Goal: Information Seeking & Learning: Learn about a topic

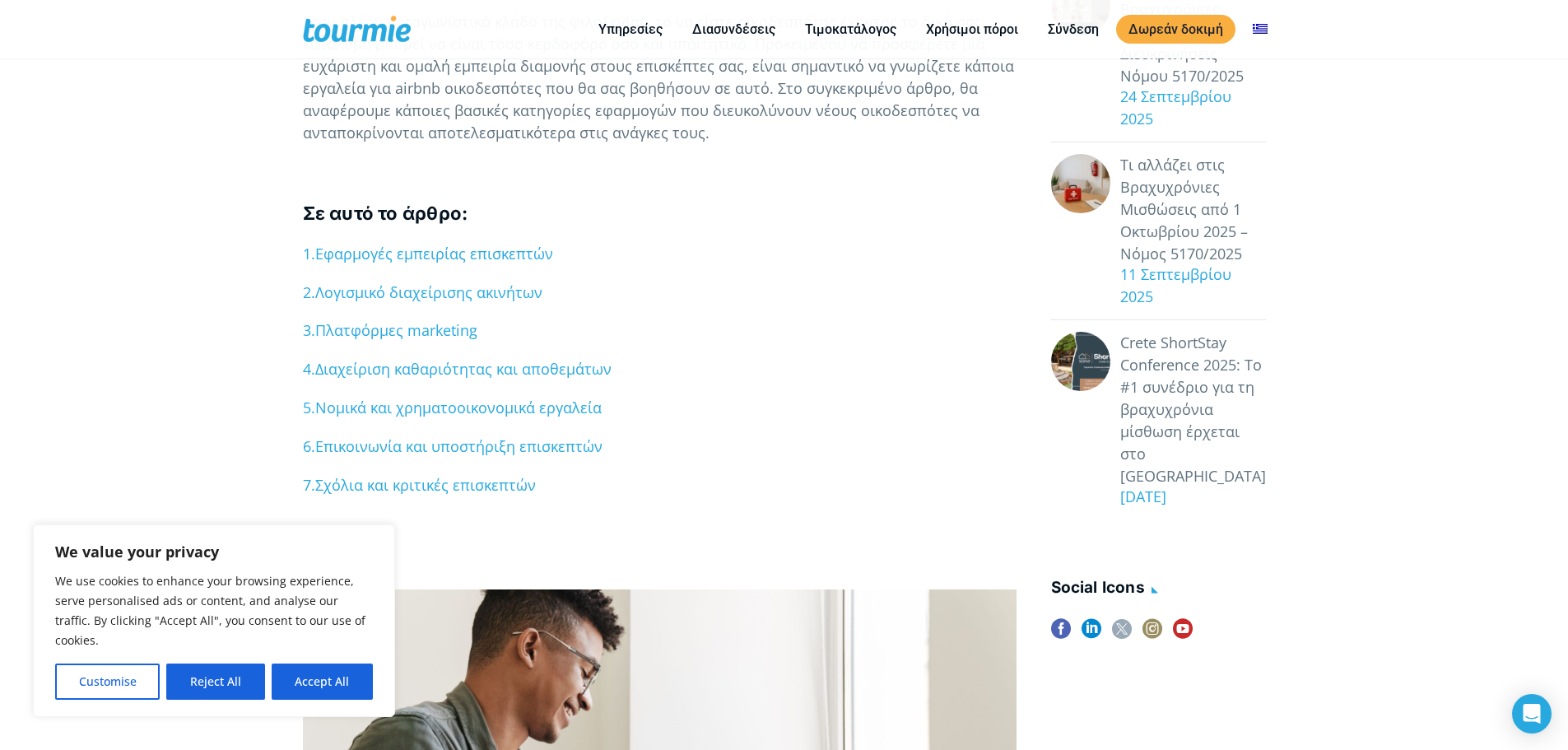
scroll to position [495, 0]
click at [237, 679] on button "Reject All" at bounding box center [214, 682] width 98 height 37
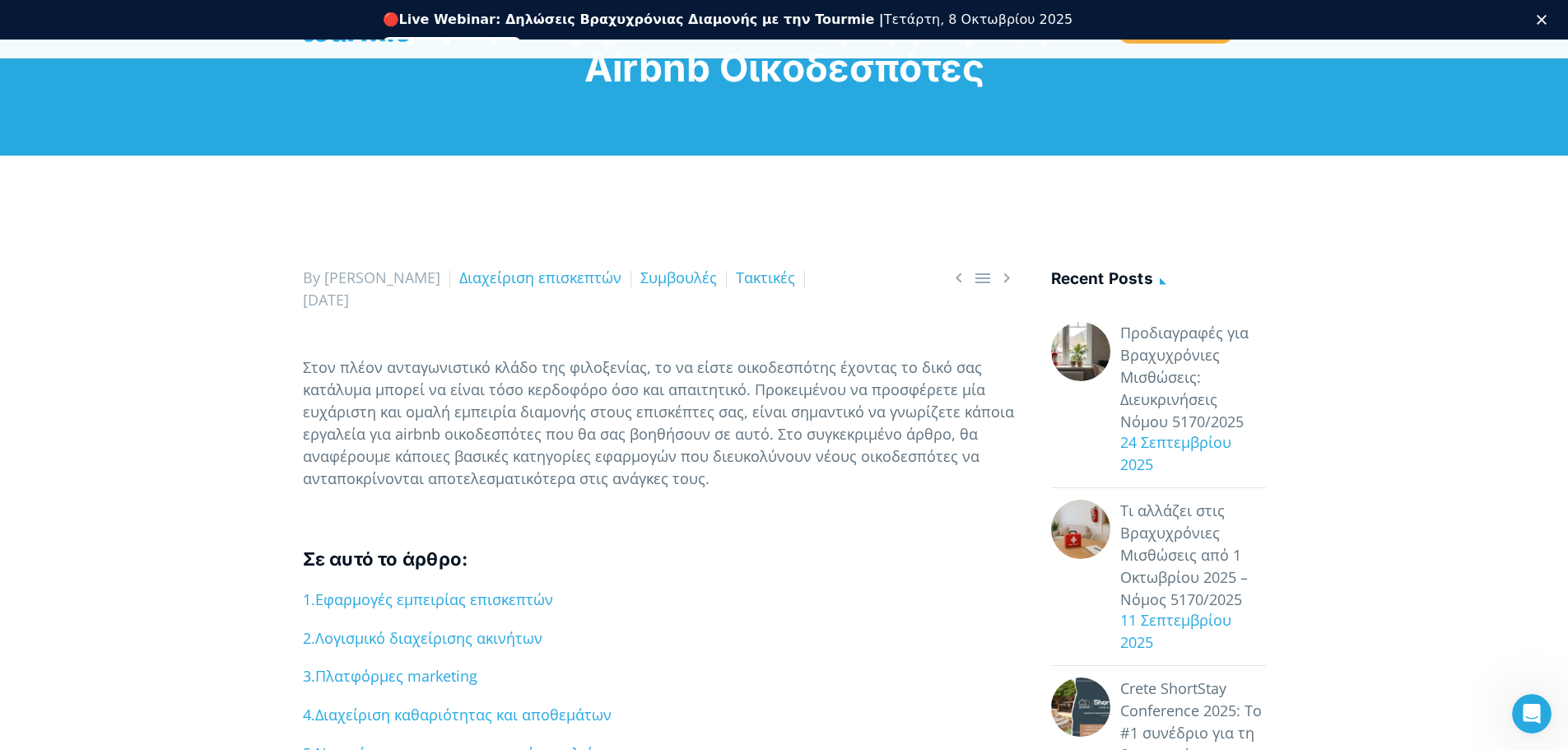
scroll to position [0, 0]
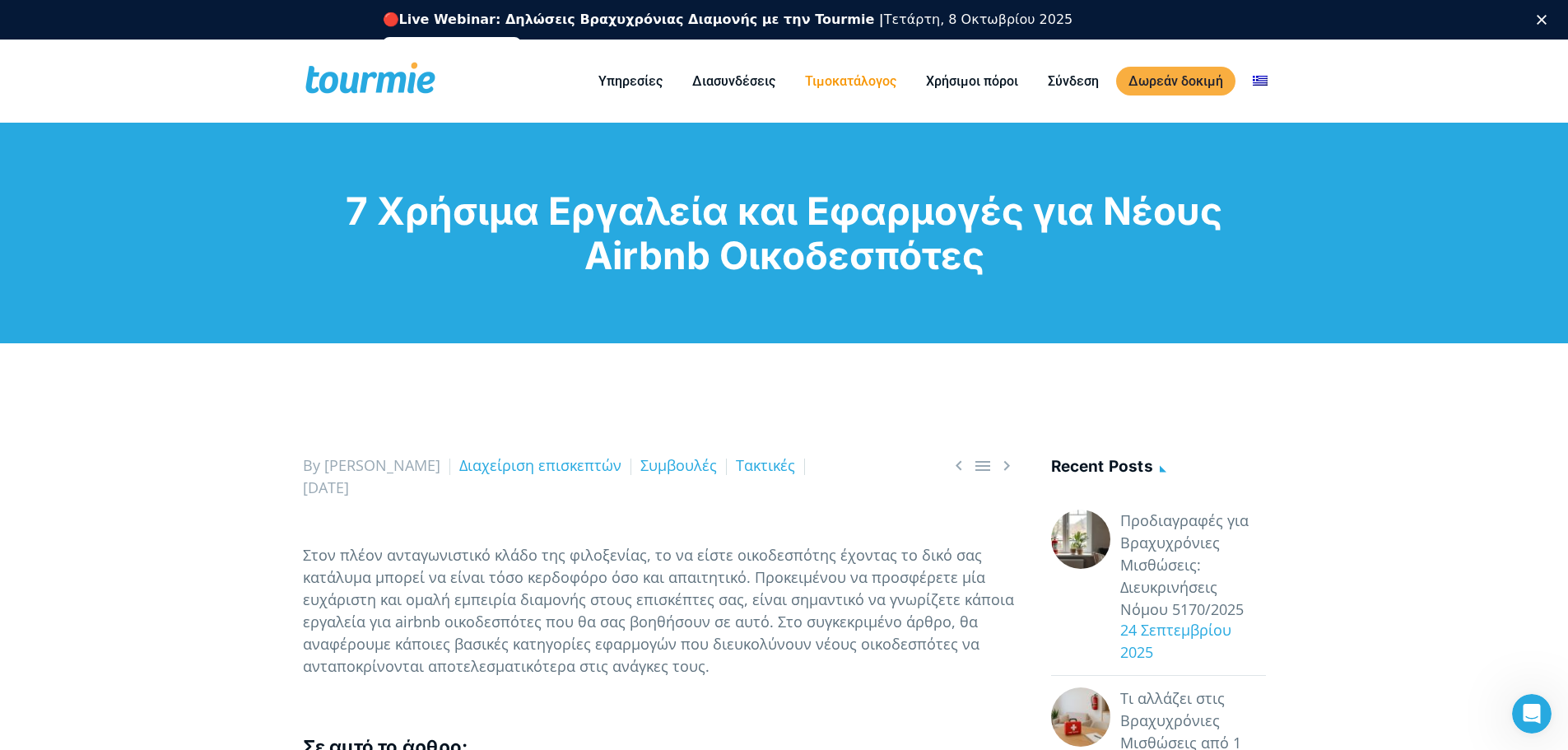
click at [821, 83] on link "Τιμοκατάλογος" at bounding box center [851, 81] width 116 height 20
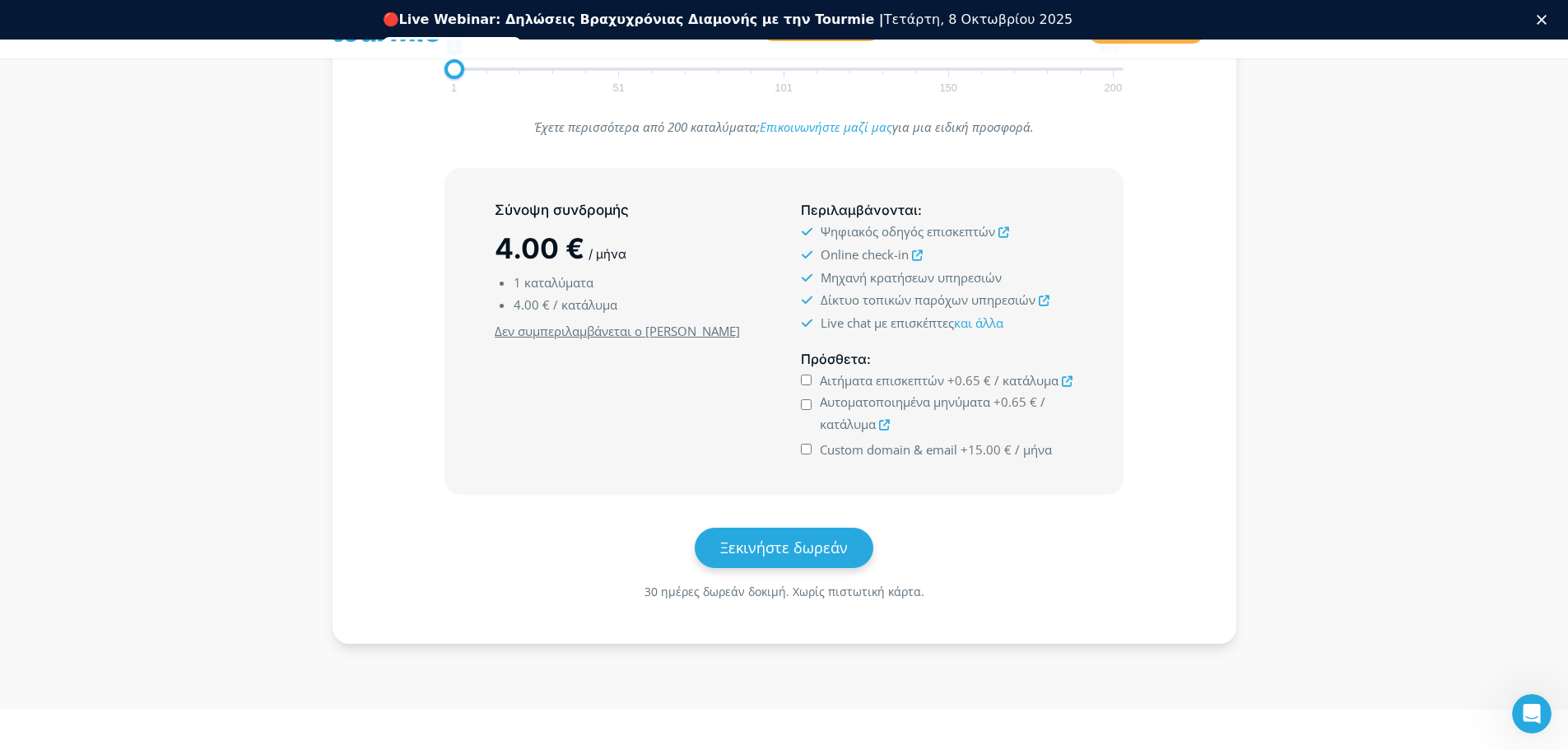
click at [807, 378] on input "Αιτήματα επισκεπτών +0.65 € / κατάλυμα" at bounding box center [806, 380] width 11 height 11
checkbox input "true"
click at [806, 402] on input "Αυτοματοποιημένα μηνύματα +0.65 € / κατάλυμα" at bounding box center [806, 404] width 11 height 11
checkbox input "true"
click at [803, 449] on input "Custom domain & email +15.00 € / μήνα" at bounding box center [806, 449] width 11 height 11
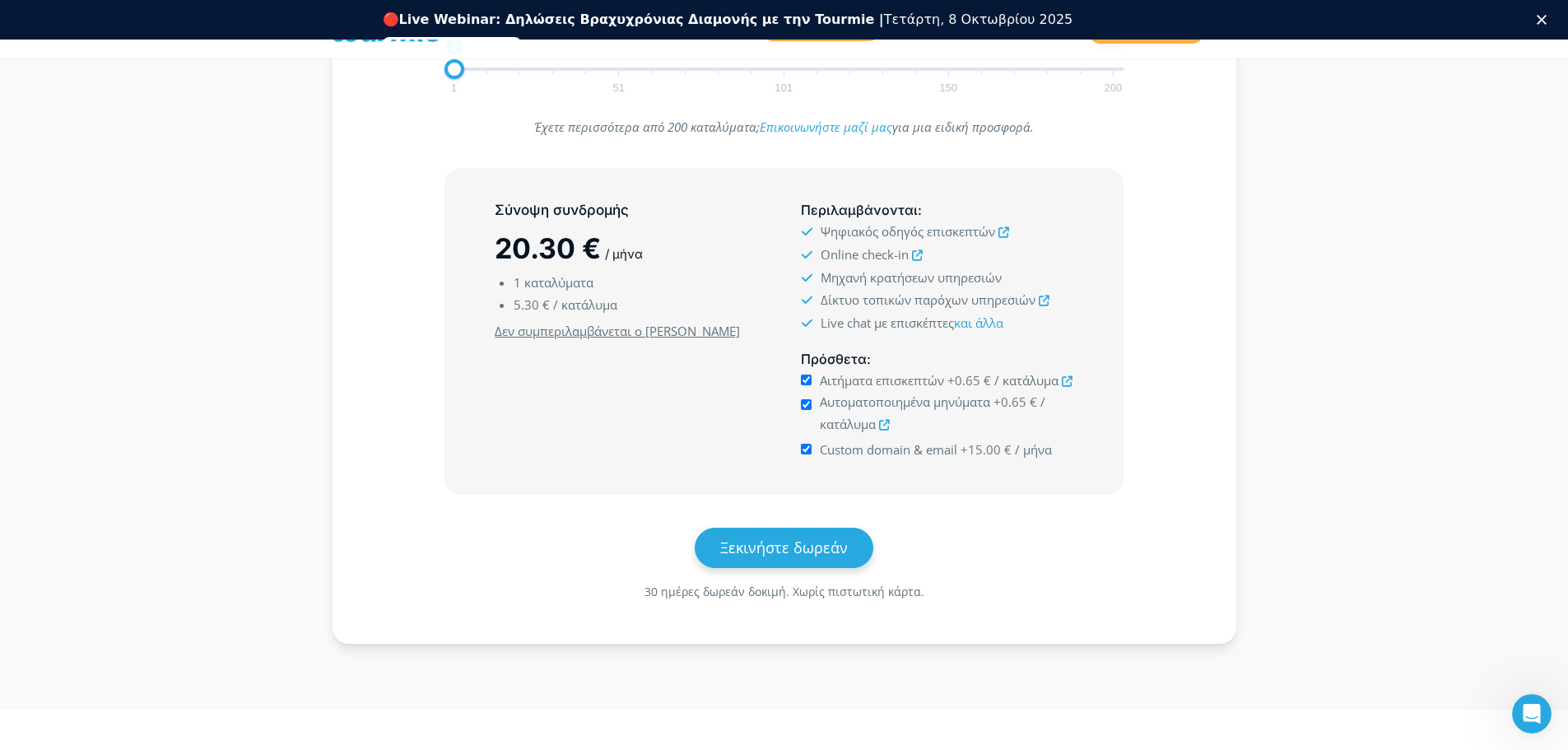
click at [806, 449] on input "Custom domain & email +15.00 € / μήνα" at bounding box center [806, 449] width 11 height 11
checkbox input "false"
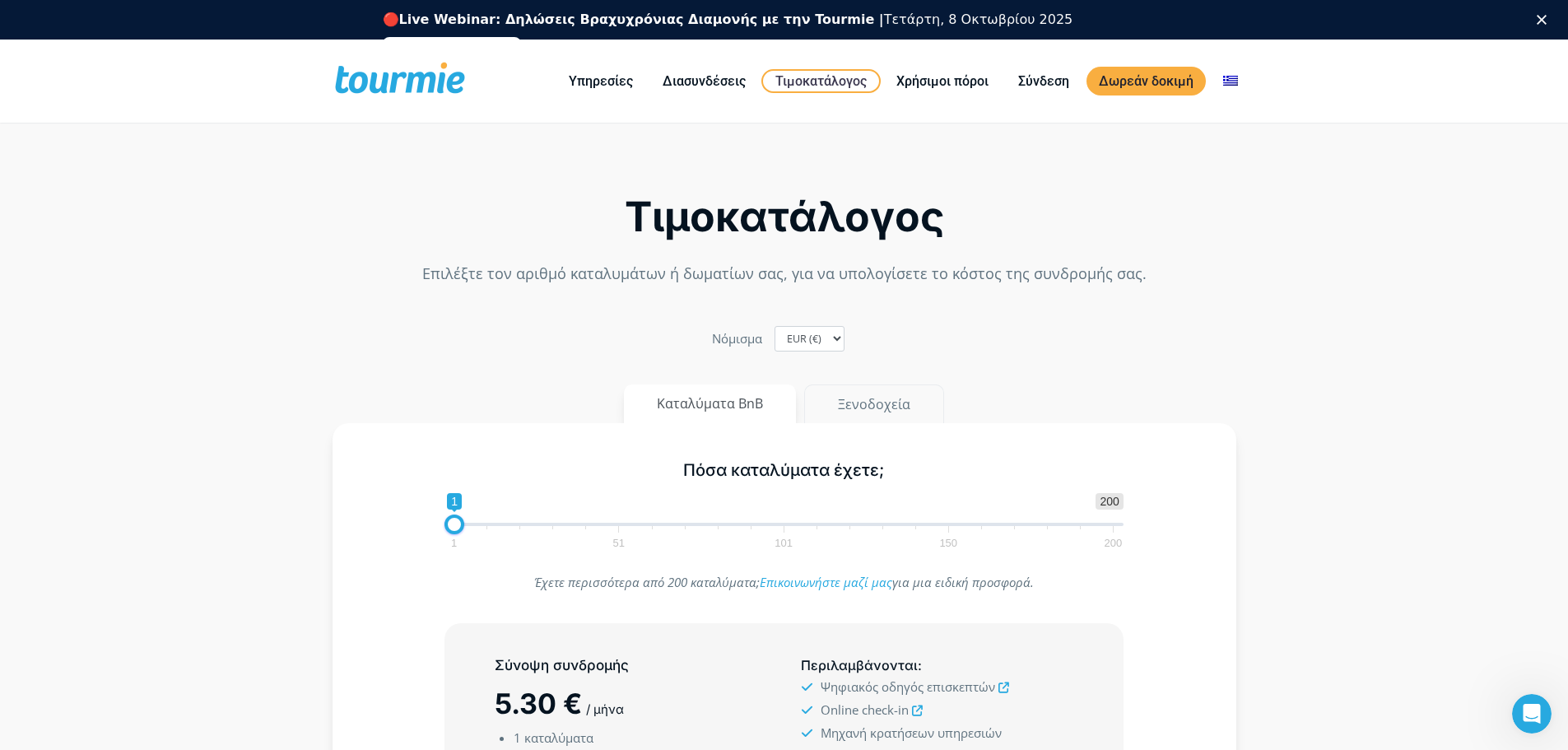
click at [856, 407] on button "Ξενοδοχεία" at bounding box center [874, 404] width 140 height 39
click at [733, 406] on button "Καταλύματα BnB" at bounding box center [710, 404] width 174 height 39
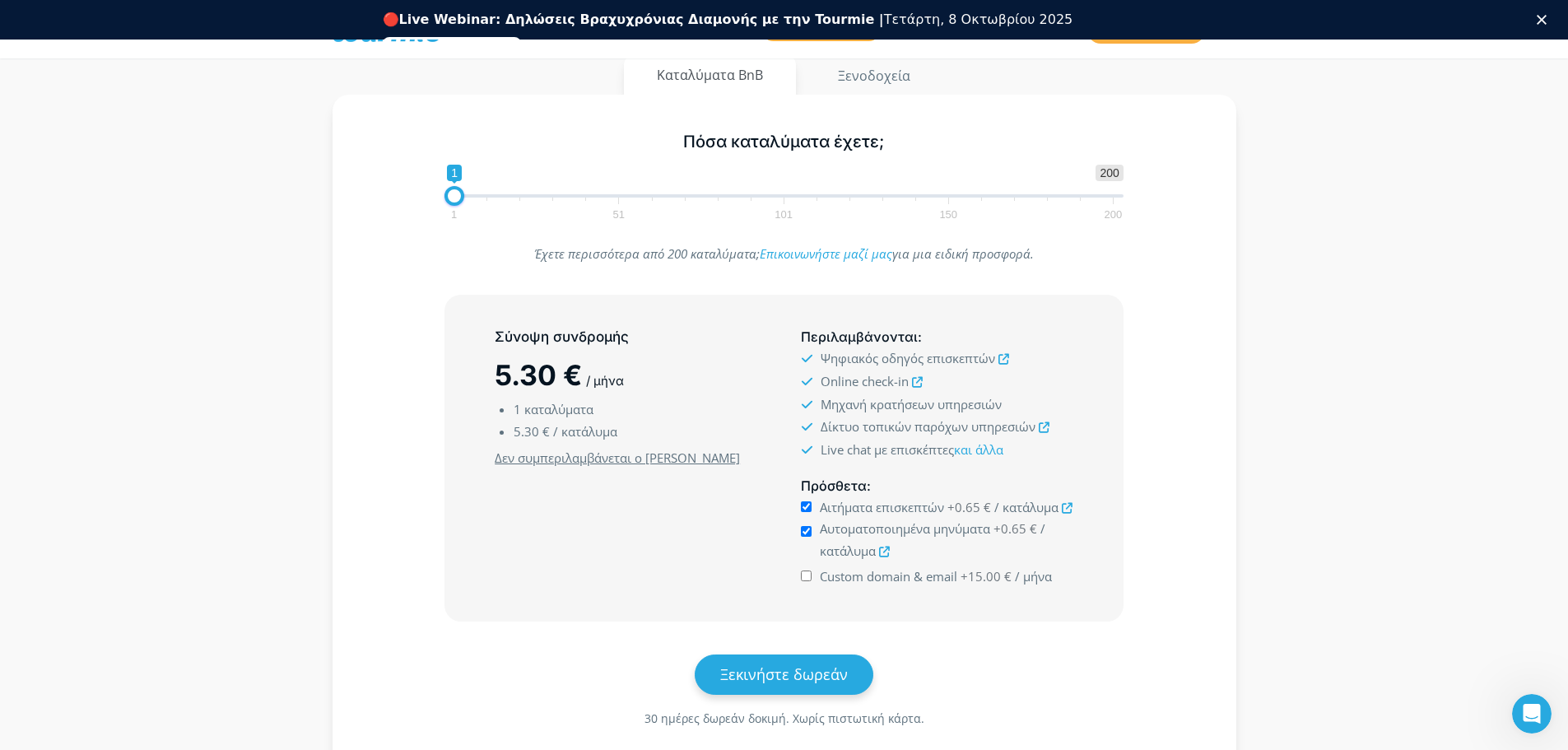
scroll to position [247, 0]
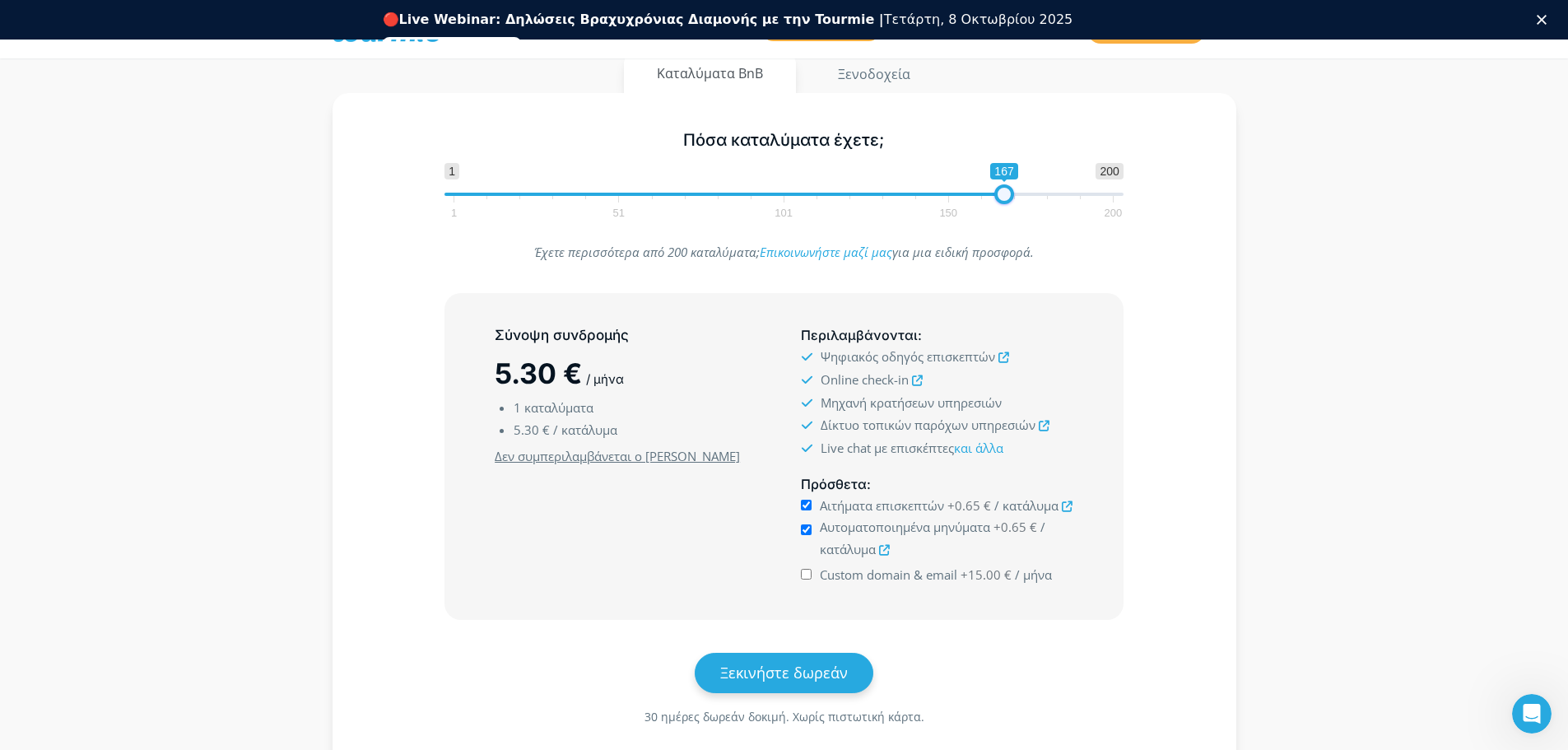
drag, startPoint x: 452, startPoint y: 192, endPoint x: 1001, endPoint y: 209, distance: 549.3
click at [1001, 209] on span "1 200 0 0 167 1 51 101 150 200" at bounding box center [784, 190] width 679 height 54
drag, startPoint x: 1003, startPoint y: 207, endPoint x: 399, endPoint y: 202, distance: 604.0
click at [399, 202] on div "Πόσα καταλύματα έχετε; 1 200 0 0 167 1 51 101 150 200 167" at bounding box center [784, 171] width 856 height 107
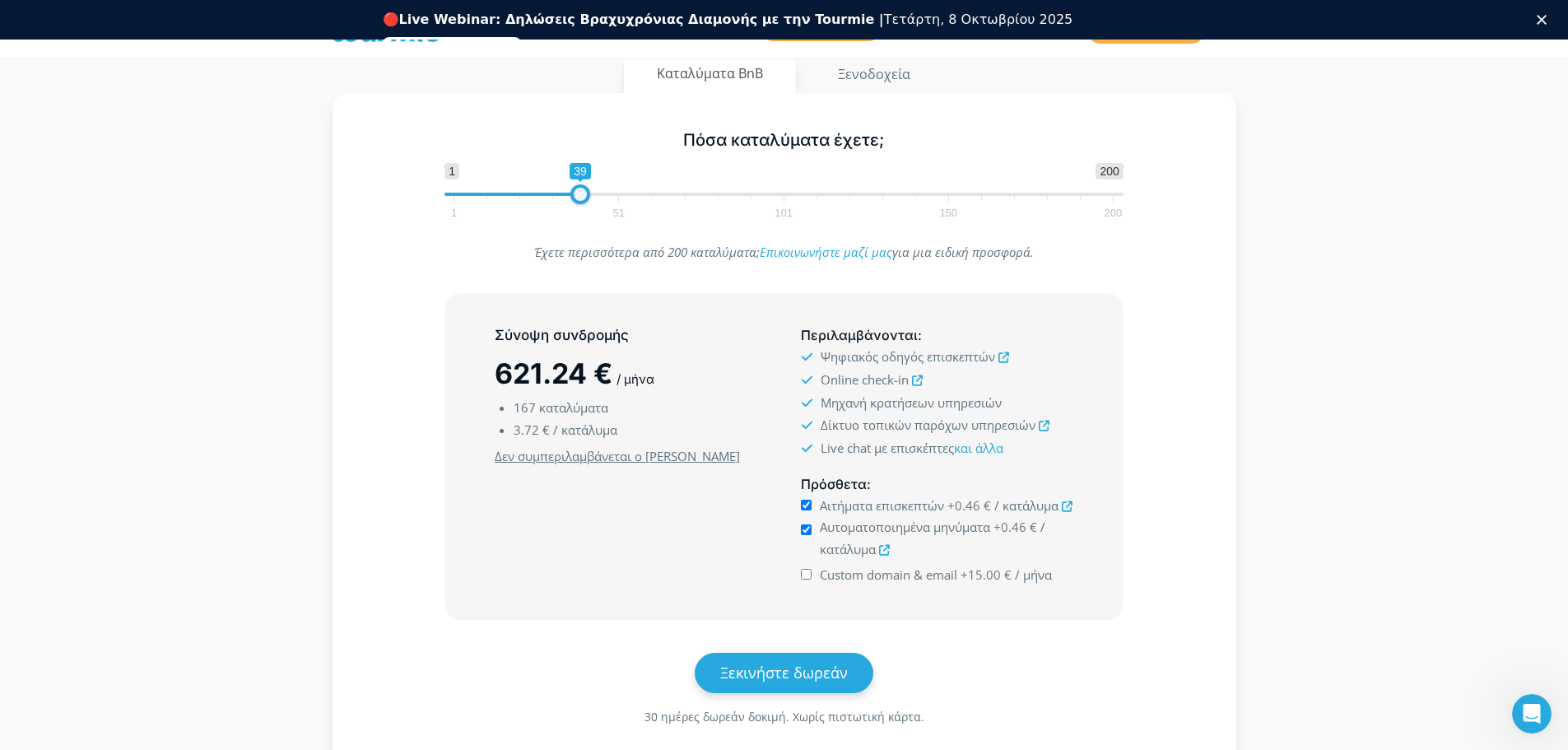
type input "1"
drag, startPoint x: 1006, startPoint y: 193, endPoint x: 389, endPoint y: 192, distance: 617.0
click at [389, 192] on div "Πόσα καταλύματα έχετε; 1 200 0 0 1 1 51 101 150 200 1" at bounding box center [784, 171] width 856 height 107
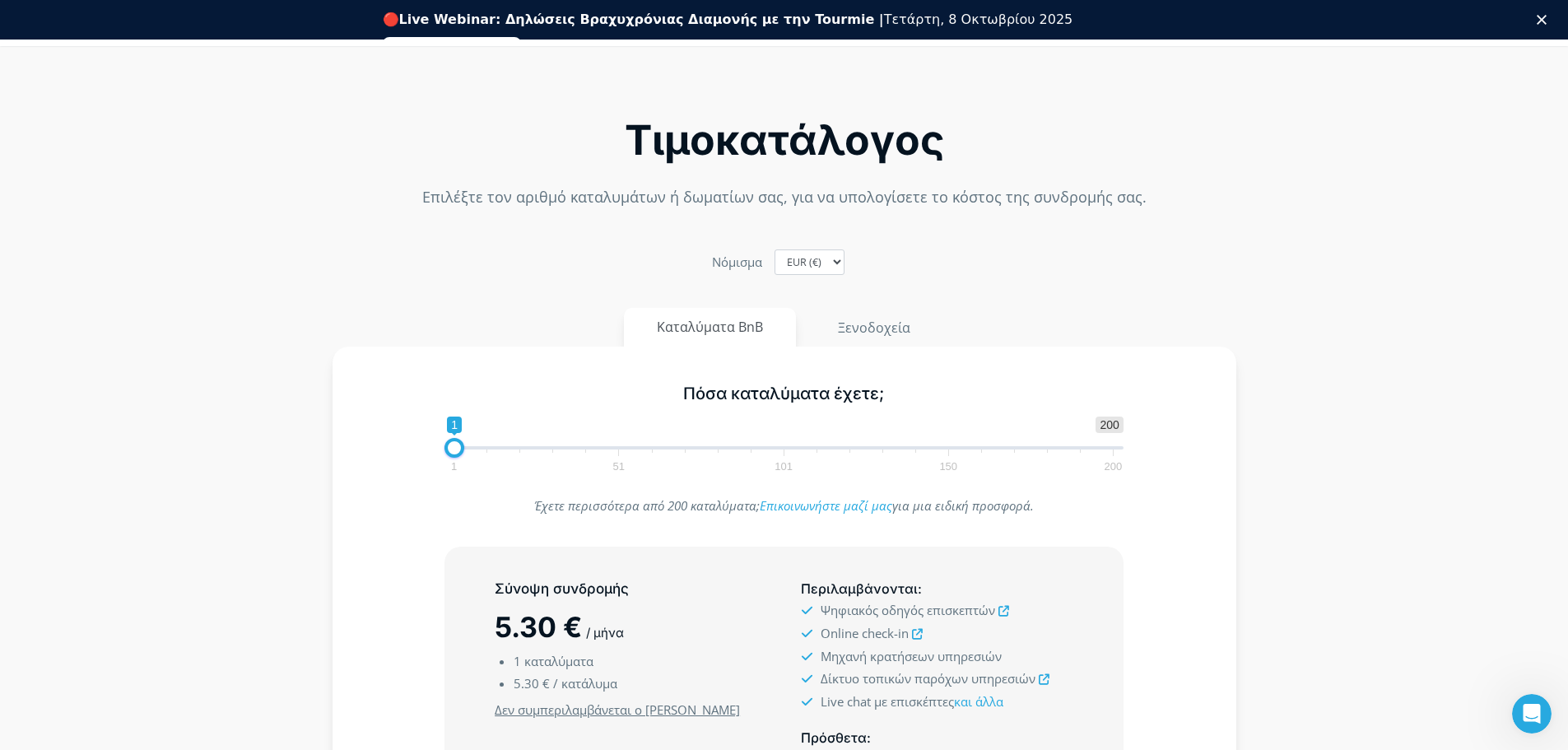
scroll to position [0, 0]
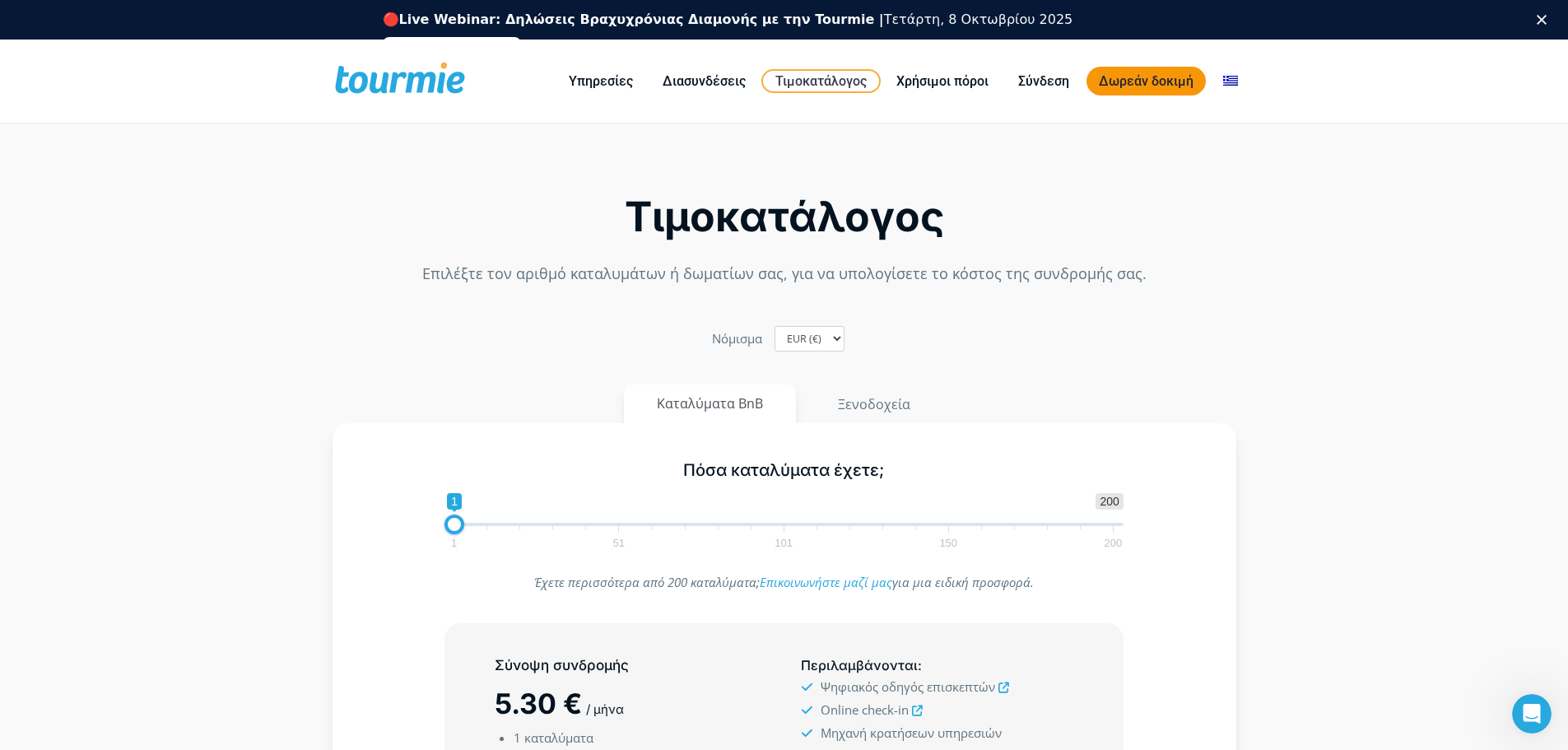
click at [1172, 84] on link "Δωρεάν δοκιμή" at bounding box center [1146, 81] width 119 height 29
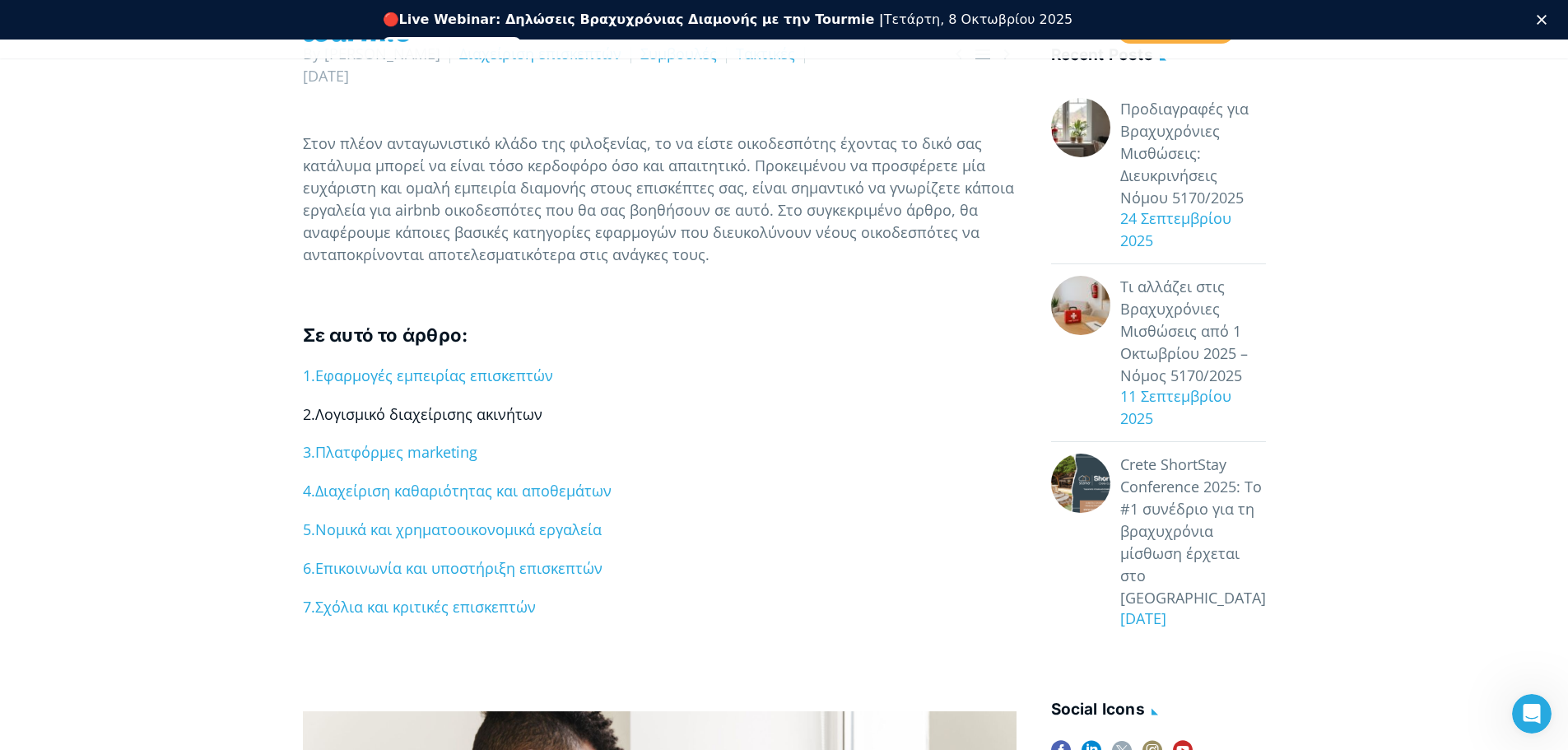
click at [436, 415] on span "Λογισμικό διαχείρισης ακινήτων" at bounding box center [429, 414] width 227 height 20
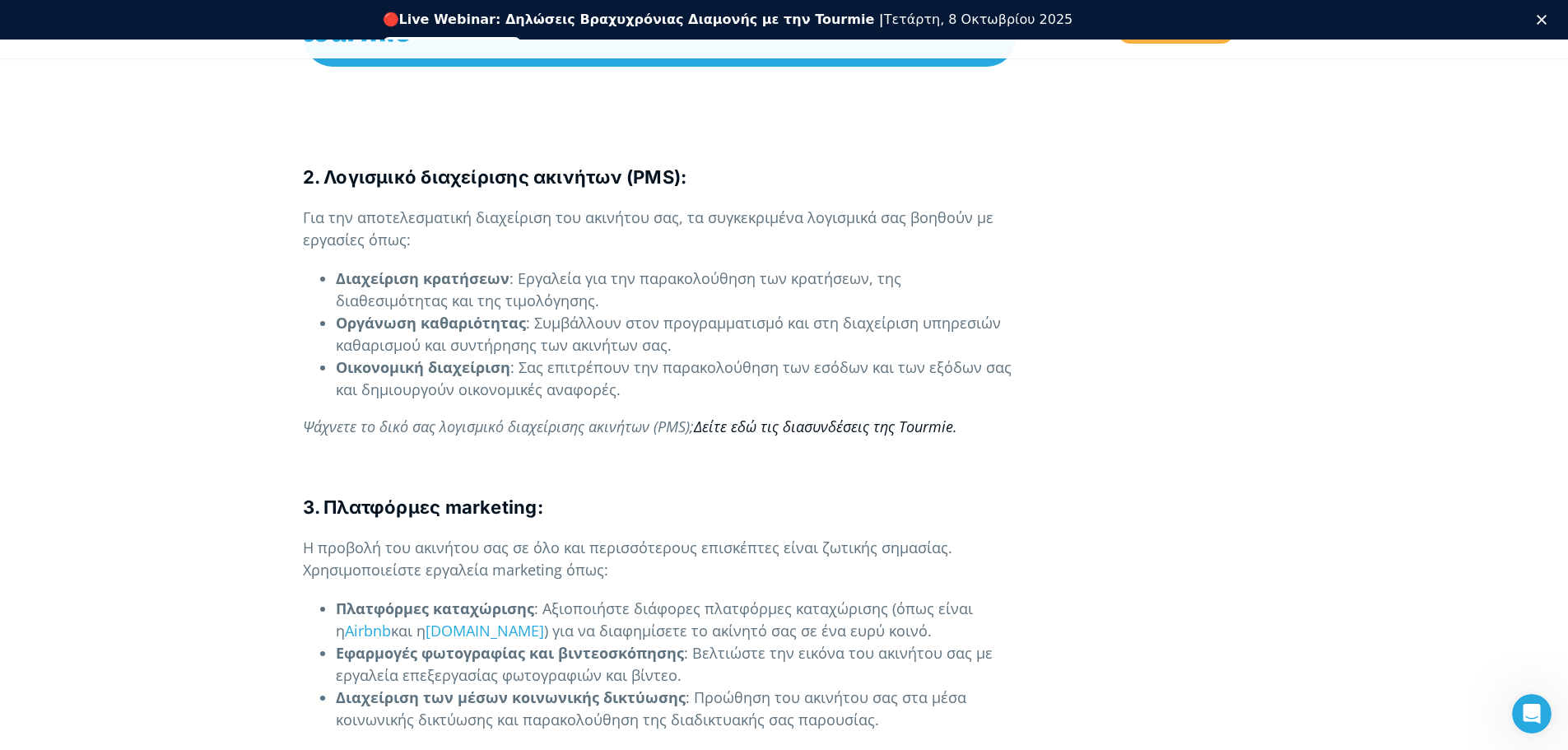
click at [801, 427] on link "Δείτε εδώ τις διασυνδέσεις της Tourmie." at bounding box center [826, 427] width 264 height 20
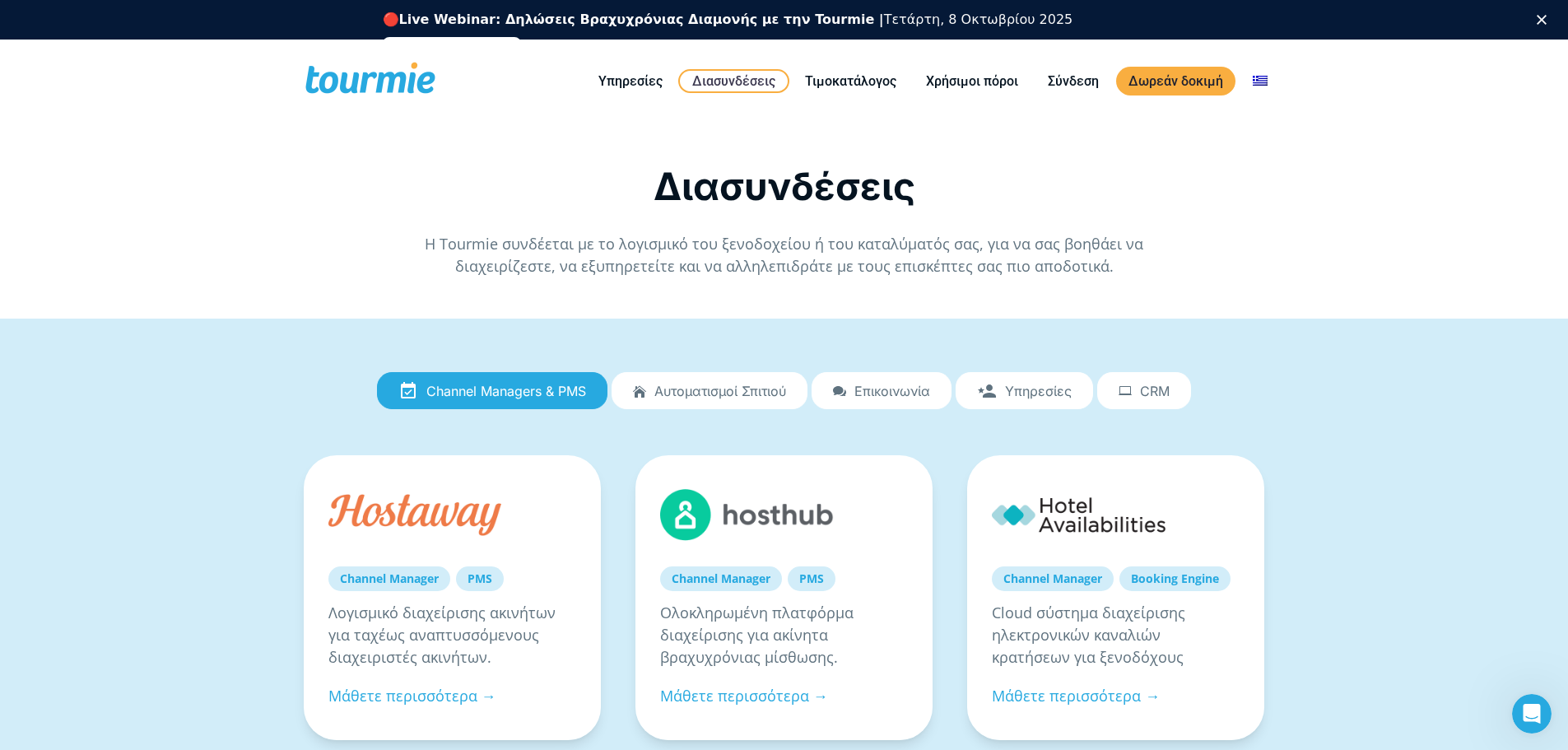
click at [674, 395] on span "Αυτοματισμοί Σπιτιού" at bounding box center [720, 391] width 132 height 14
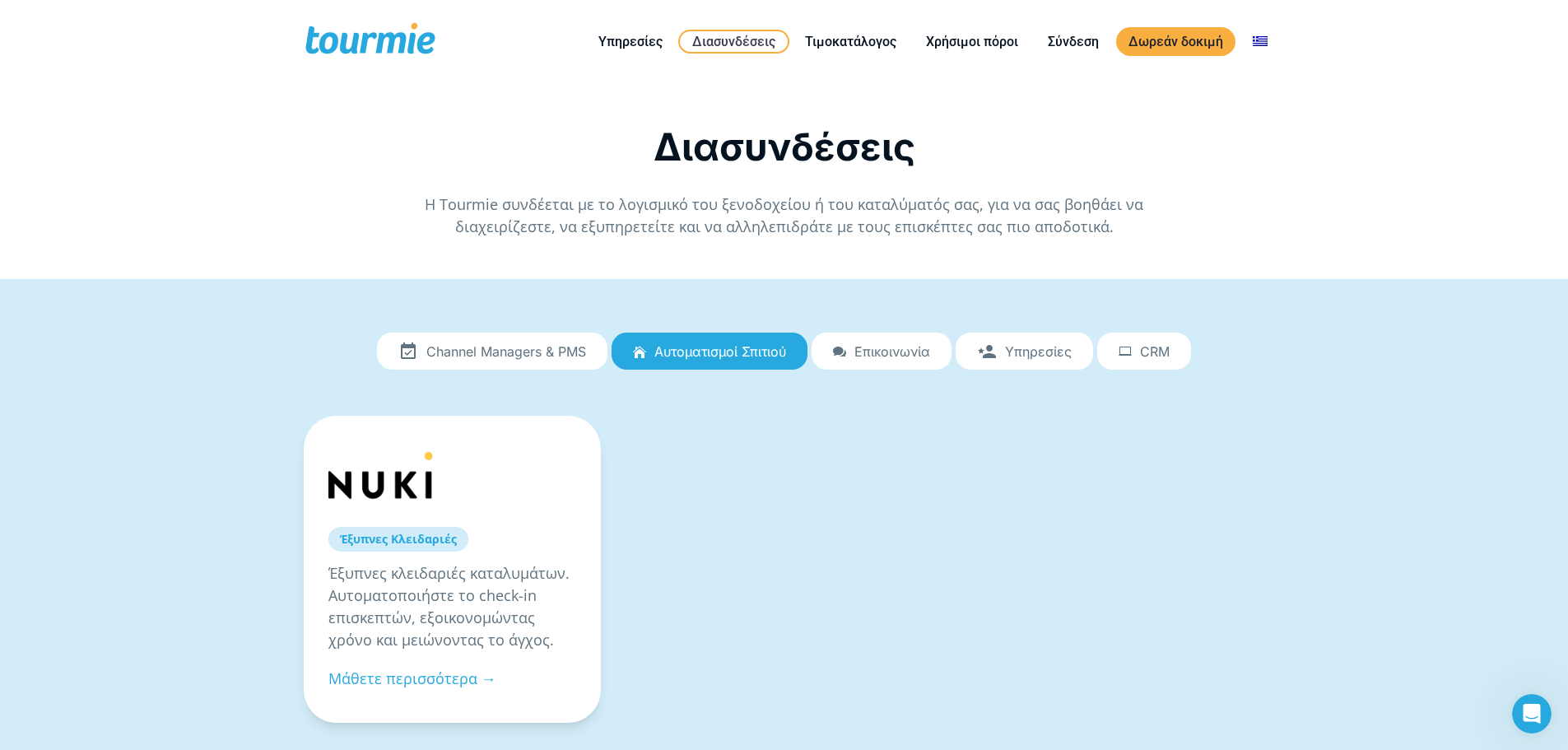
click at [843, 352] on icon at bounding box center [839, 352] width 13 height 0
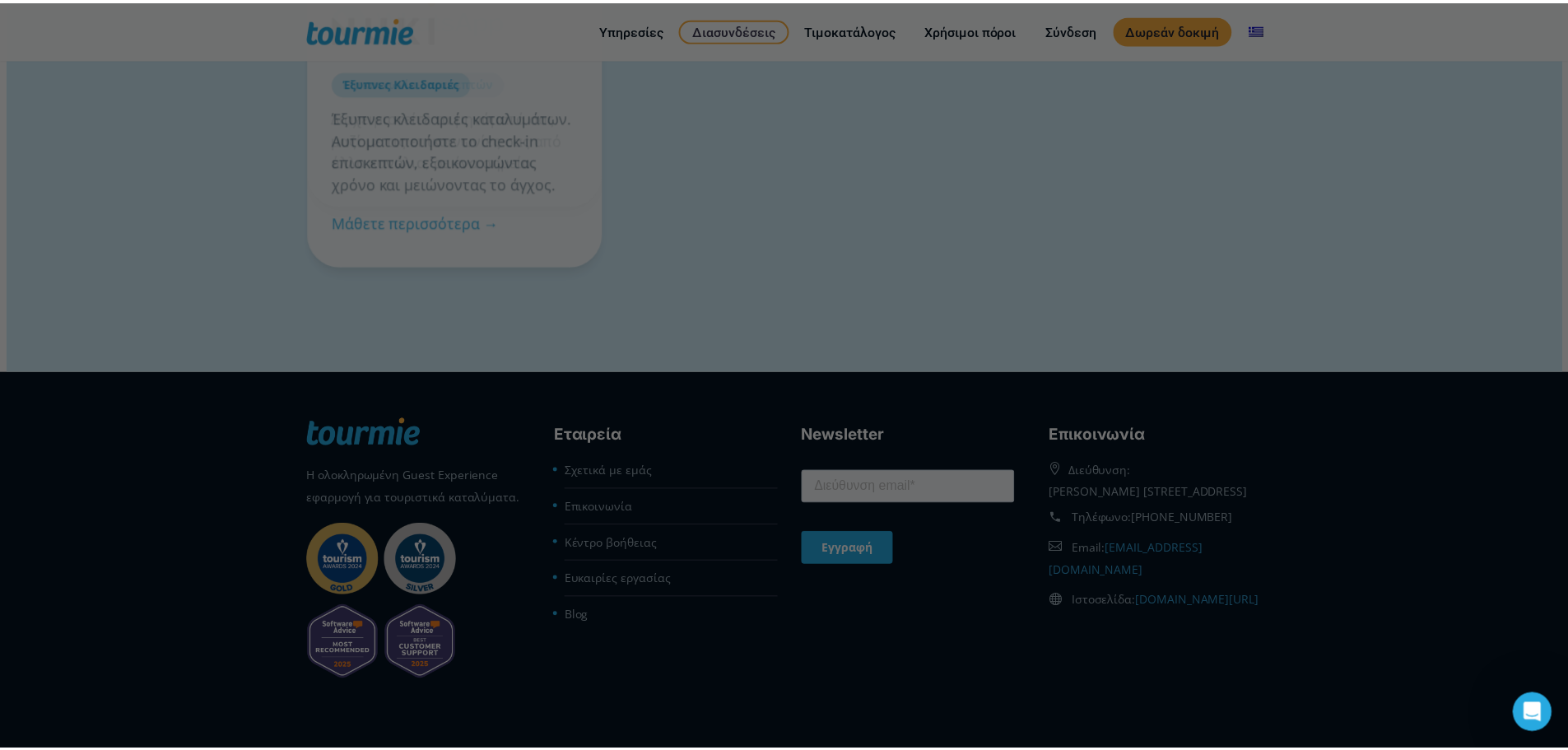
scroll to position [140, 0]
